Goal: Navigation & Orientation: Find specific page/section

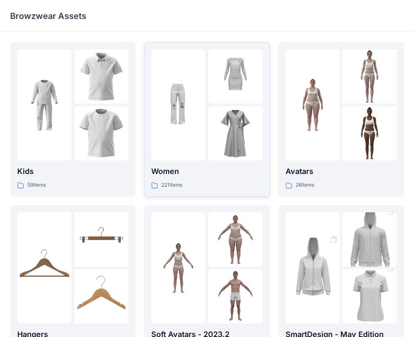
click at [214, 128] on img at bounding box center [235, 133] width 54 height 54
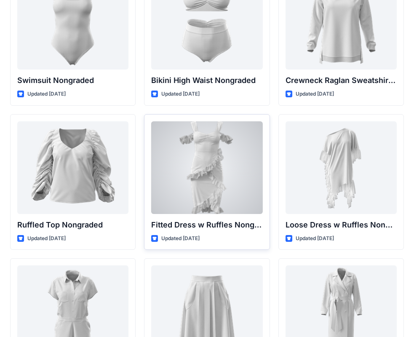
scroll to position [8400, 0]
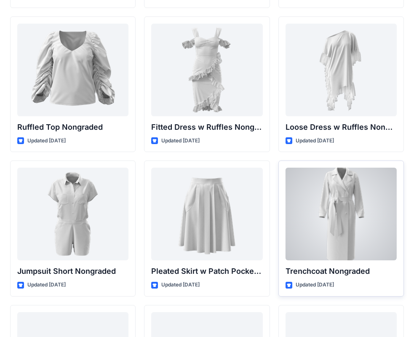
click at [329, 243] on div at bounding box center [341, 214] width 111 height 93
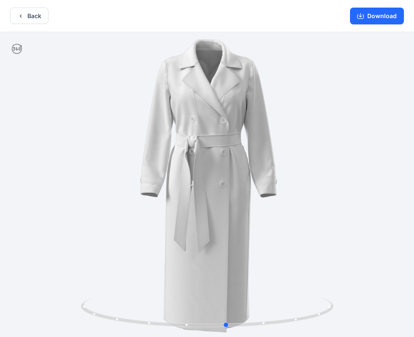
drag, startPoint x: 309, startPoint y: 201, endPoint x: 328, endPoint y: 201, distance: 19.8
click at [328, 201] on div at bounding box center [207, 185] width 414 height 307
drag, startPoint x: 241, startPoint y: 208, endPoint x: 211, endPoint y: 207, distance: 30.0
click at [211, 207] on div at bounding box center [207, 185] width 414 height 307
drag, startPoint x: 42, startPoint y: 31, endPoint x: 22, endPoint y: 11, distance: 28.6
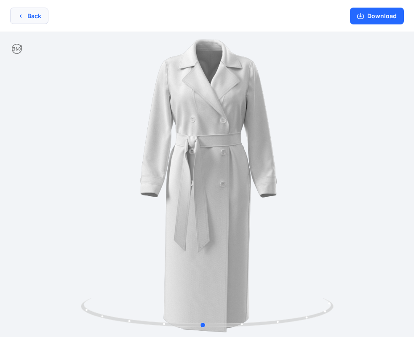
click at [40, 30] on div "Back Download Version History" at bounding box center [207, 169] width 414 height 339
click at [30, 18] on button "Back" at bounding box center [29, 16] width 38 height 16
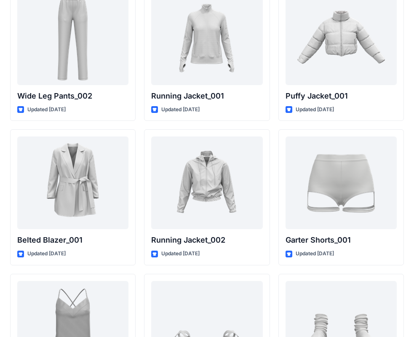
scroll to position [10061, 0]
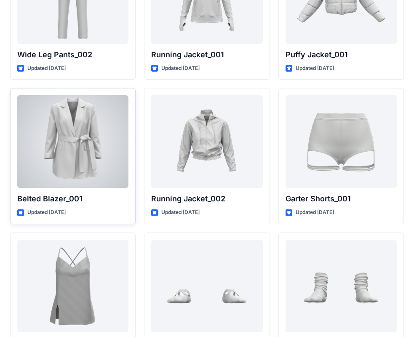
click at [84, 136] on div at bounding box center [72, 141] width 111 height 93
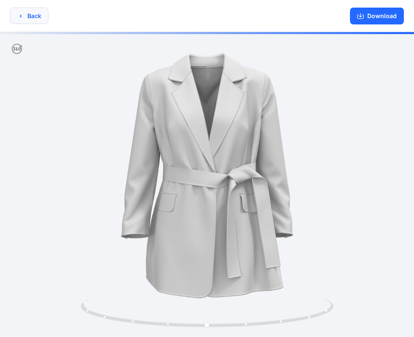
click at [16, 15] on button "Back" at bounding box center [29, 16] width 38 height 16
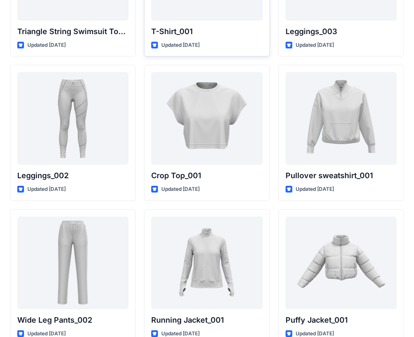
scroll to position [9627, 0]
